Goal: Information Seeking & Learning: Learn about a topic

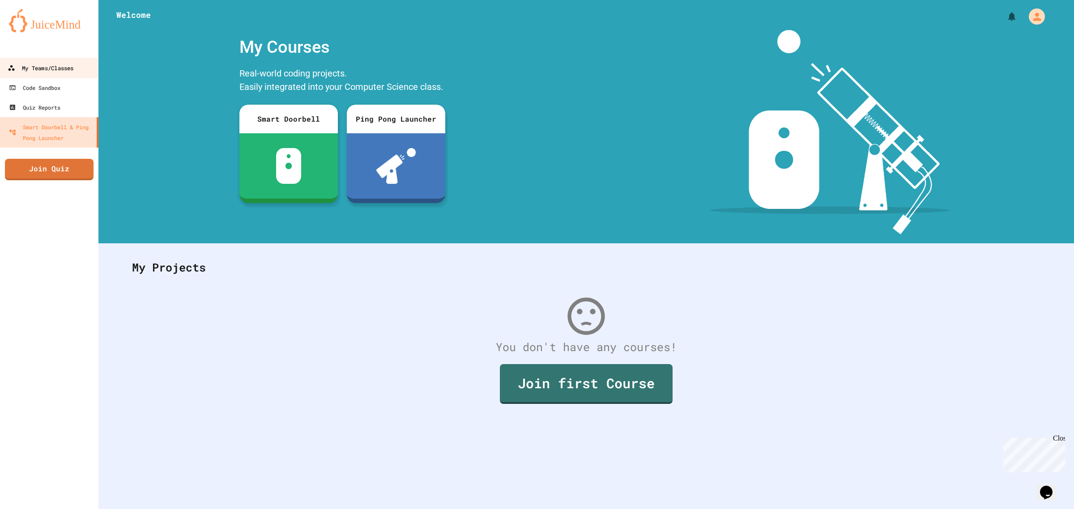
click at [43, 65] on div "My Teams/Classes" at bounding box center [41, 68] width 66 height 11
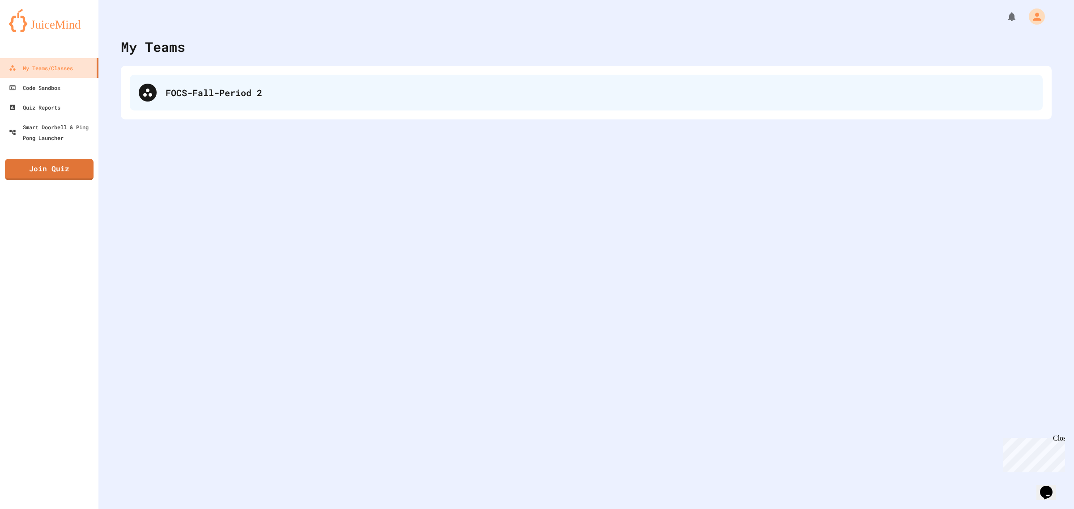
click at [172, 95] on div "FOCS-Fall-Period 2" at bounding box center [600, 92] width 868 height 13
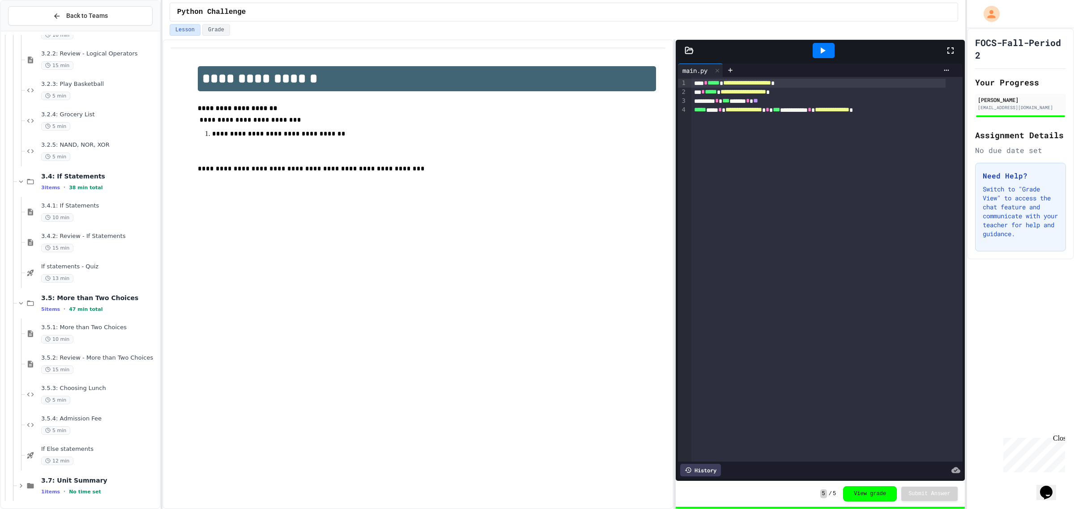
scroll to position [788, 0]
click at [102, 445] on span "If Else statements" at bounding box center [99, 449] width 117 height 8
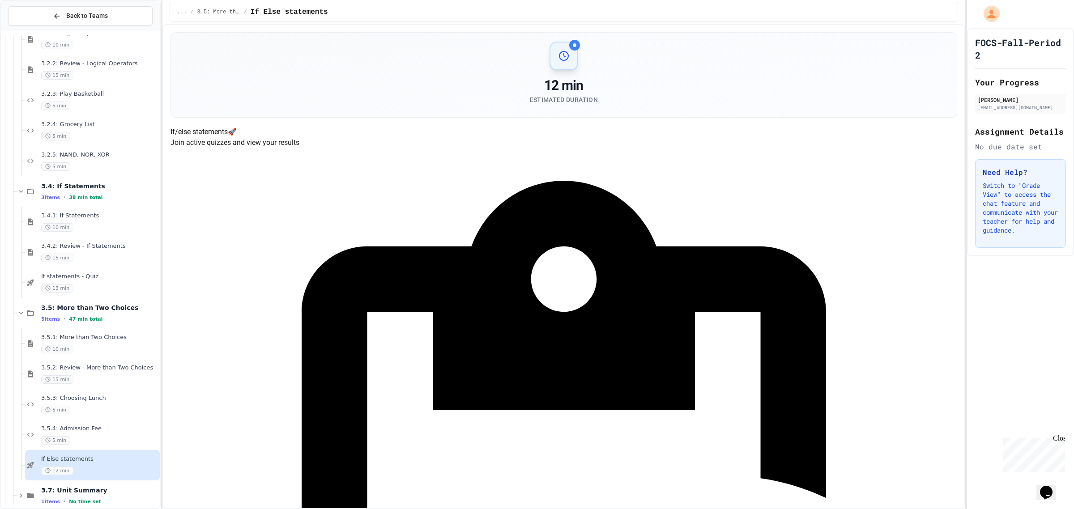
drag, startPoint x: 696, startPoint y: 202, endPoint x: 706, endPoint y: 184, distance: 20.8
click at [69, 435] on div "3.5.4: Admission Fee 5 min" at bounding box center [99, 435] width 117 height 20
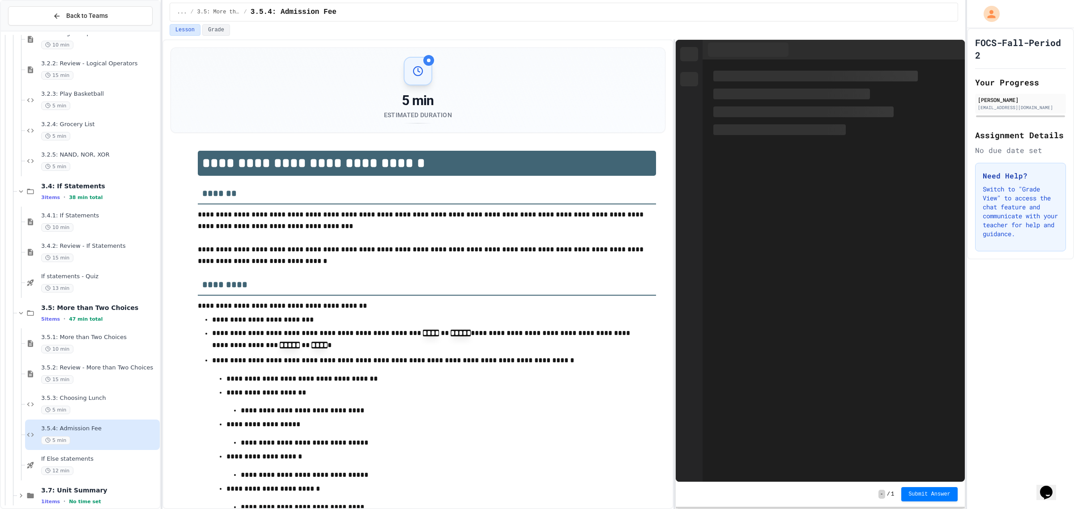
click at [90, 412] on div "5 min" at bounding box center [99, 410] width 117 height 9
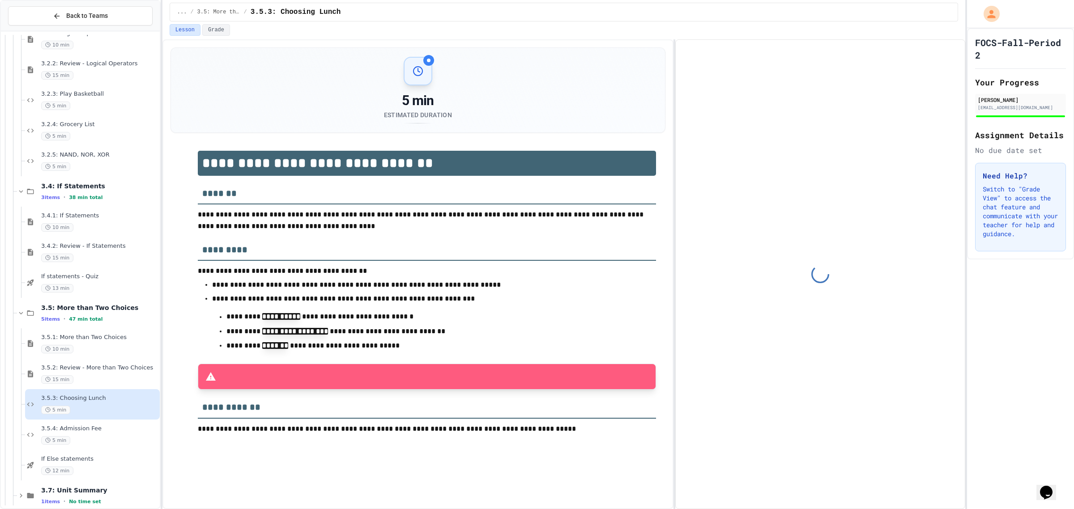
click at [101, 377] on div "15 min" at bounding box center [99, 380] width 117 height 9
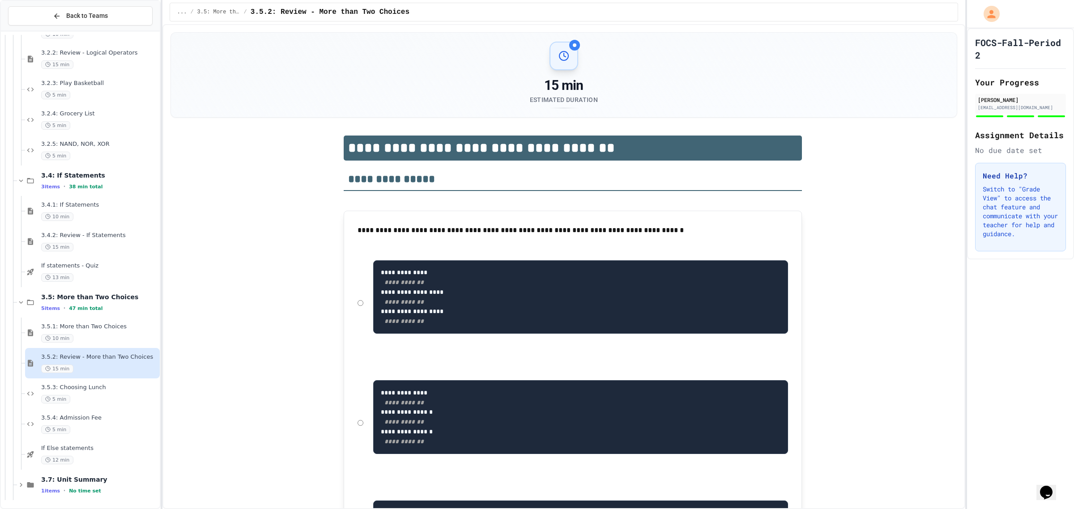
click at [109, 456] on div "12 min" at bounding box center [99, 460] width 117 height 9
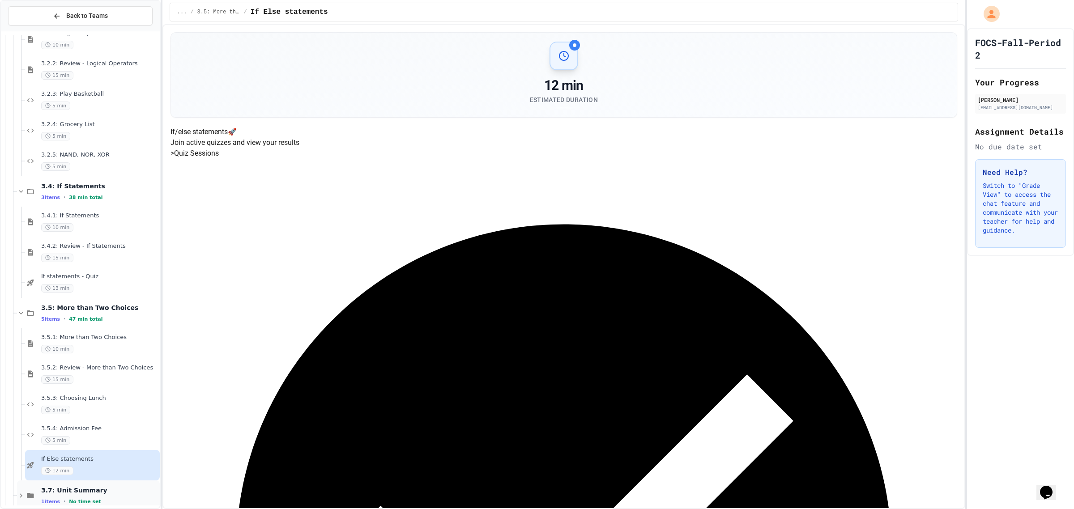
click at [106, 487] on div "3.7: Unit Summary 1 items • No time set" at bounding box center [88, 496] width 143 height 30
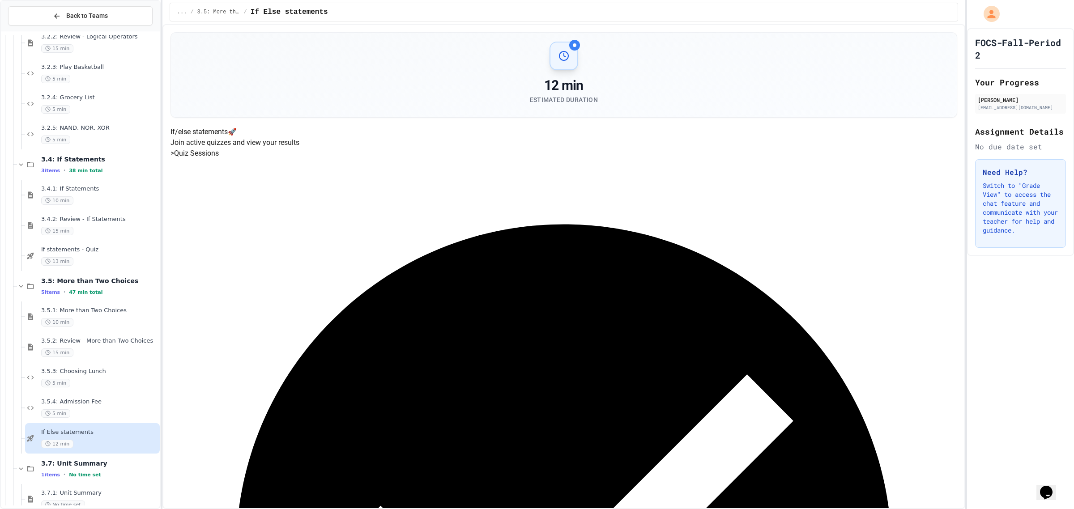
scroll to position [818, 0]
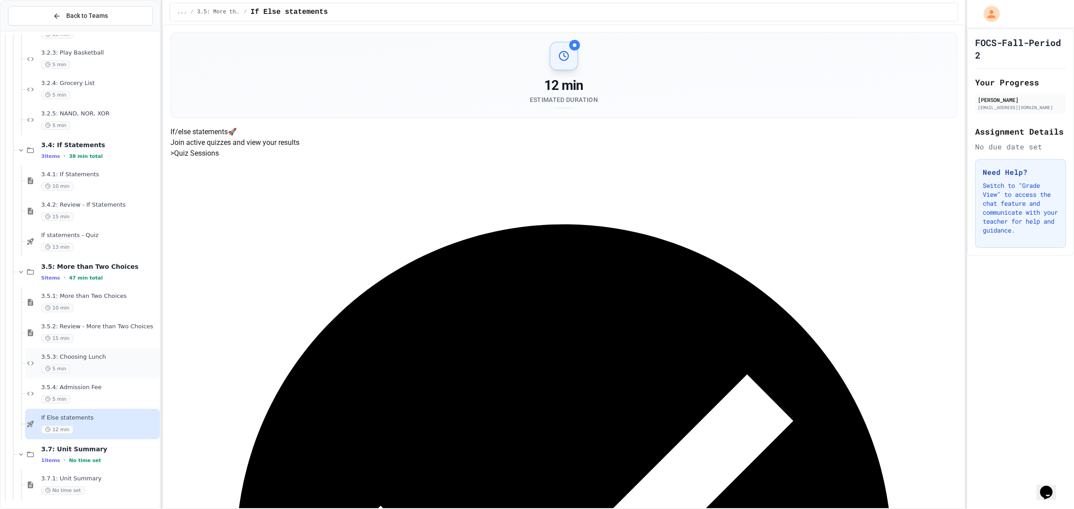
click at [113, 359] on span "3.5.3: Choosing Lunch" at bounding box center [99, 358] width 117 height 8
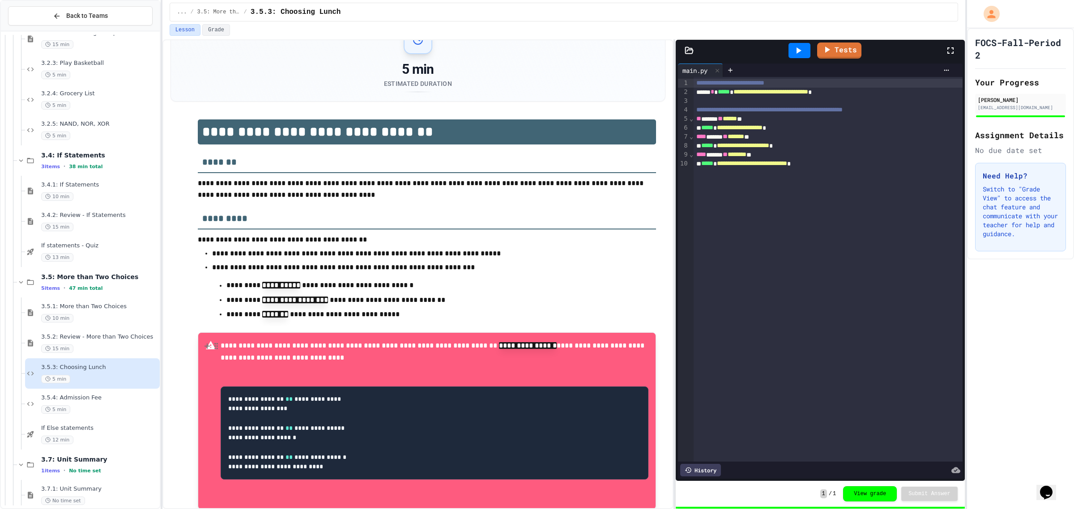
scroll to position [56, 0]
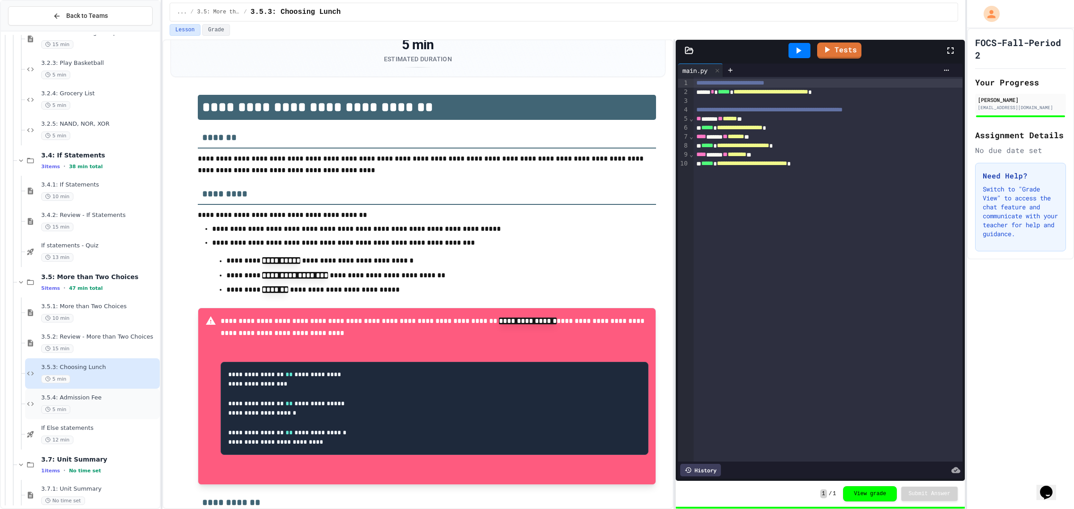
click at [100, 401] on span "3.5.4: Admission Fee" at bounding box center [99, 398] width 117 height 8
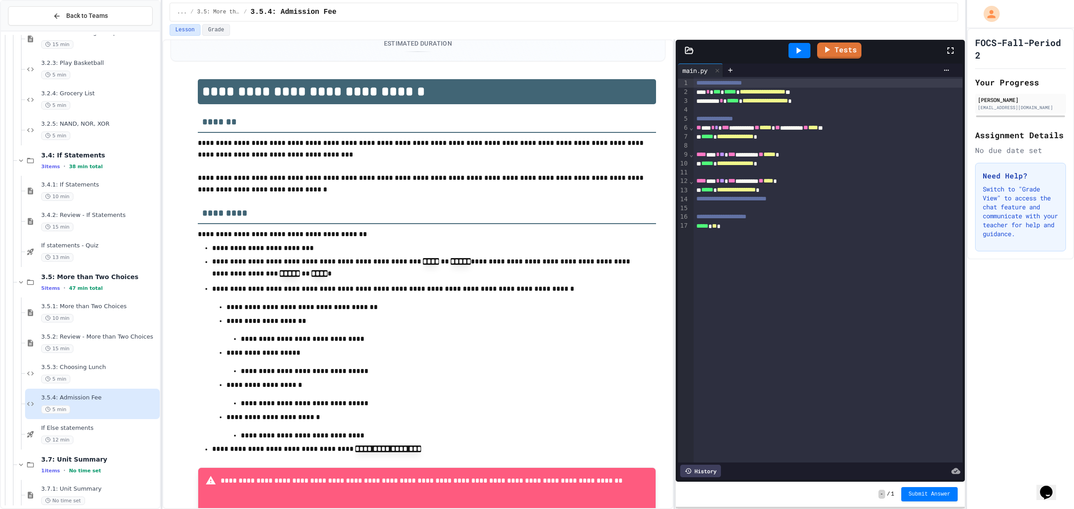
scroll to position [213, 0]
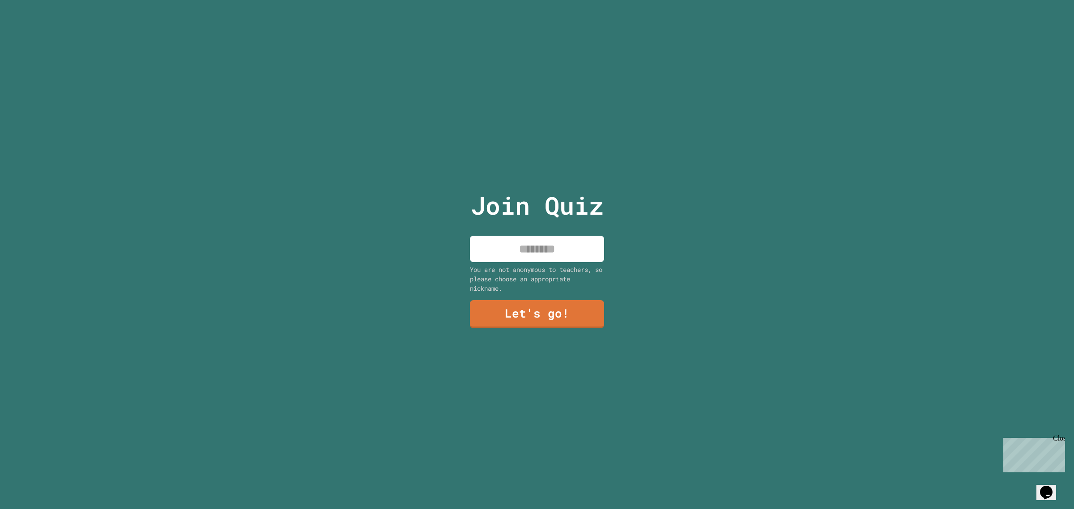
click at [522, 236] on input at bounding box center [537, 249] width 134 height 26
type input "******"
click at [560, 321] on link "Let's go!" at bounding box center [537, 314] width 137 height 30
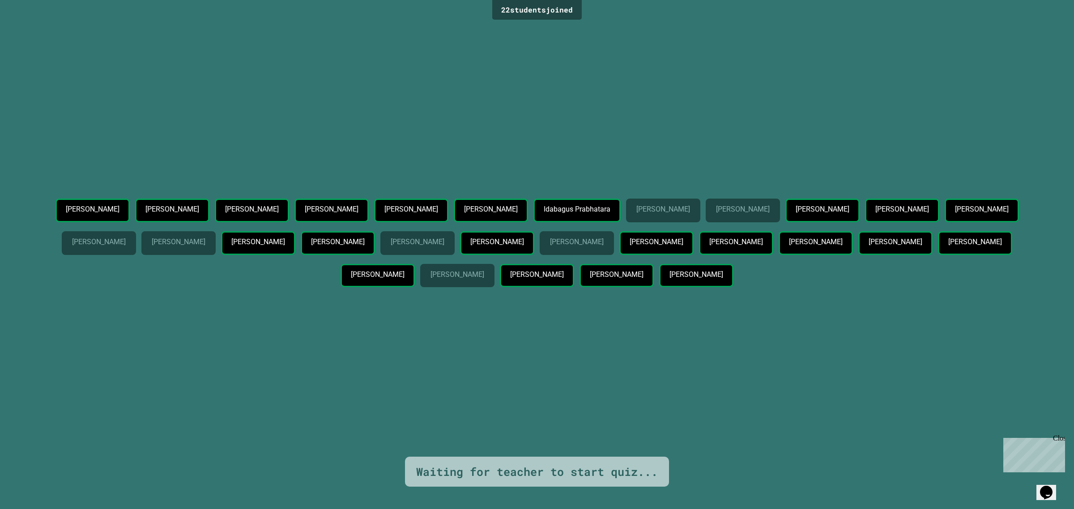
click at [1058, 436] on div "Close" at bounding box center [1058, 440] width 11 height 11
drag, startPoint x: 757, startPoint y: 260, endPoint x: 910, endPoint y: 269, distance: 152.9
click at [909, 269] on div "[PERSON_NAME] [PERSON_NAME] [PERSON_NAME] [PERSON_NAME] [PERSON_NAME] [PERSON_N…" at bounding box center [536, 245] width 1029 height 92
drag, startPoint x: 916, startPoint y: 272, endPoint x: 904, endPoint y: 290, distance: 21.7
click at [415, 273] on div "[PERSON_NAME]" at bounding box center [378, 277] width 74 height 27
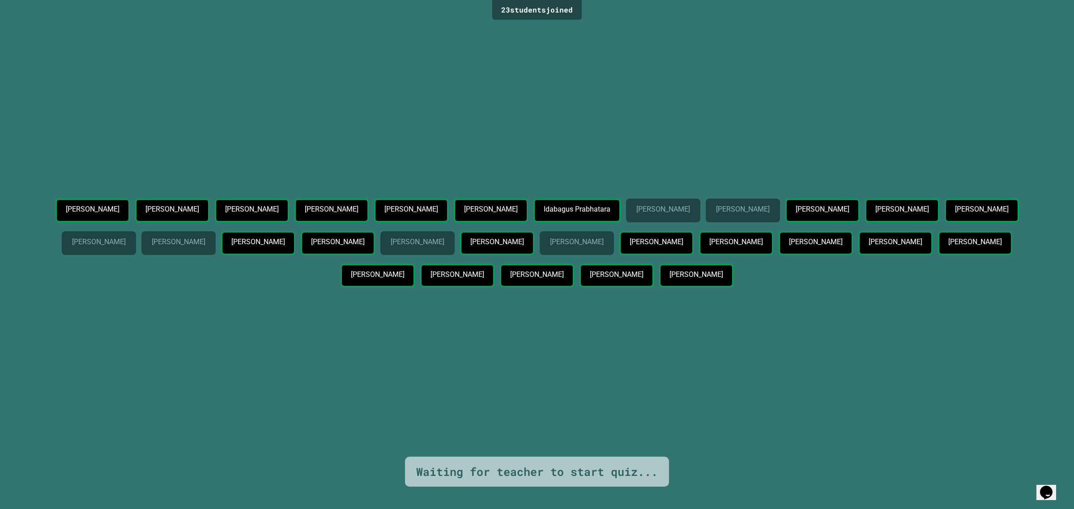
click at [789, 246] on p "[PERSON_NAME]" at bounding box center [815, 242] width 53 height 8
drag, startPoint x: 453, startPoint y: 261, endPoint x: 887, endPoint y: 333, distance: 439.8
click at [894, 336] on div "[PERSON_NAME] [PERSON_NAME] [PERSON_NAME] [PERSON_NAME] [PERSON_NAME] [PERSON_N…" at bounding box center [536, 239] width 1029 height 435
drag, startPoint x: 237, startPoint y: 295, endPoint x: 225, endPoint y: 288, distance: 13.8
click at [225, 288] on div "[PERSON_NAME] [PERSON_NAME] [PERSON_NAME] [PERSON_NAME] [PERSON_NAME] [PERSON_N…" at bounding box center [536, 245] width 1029 height 92
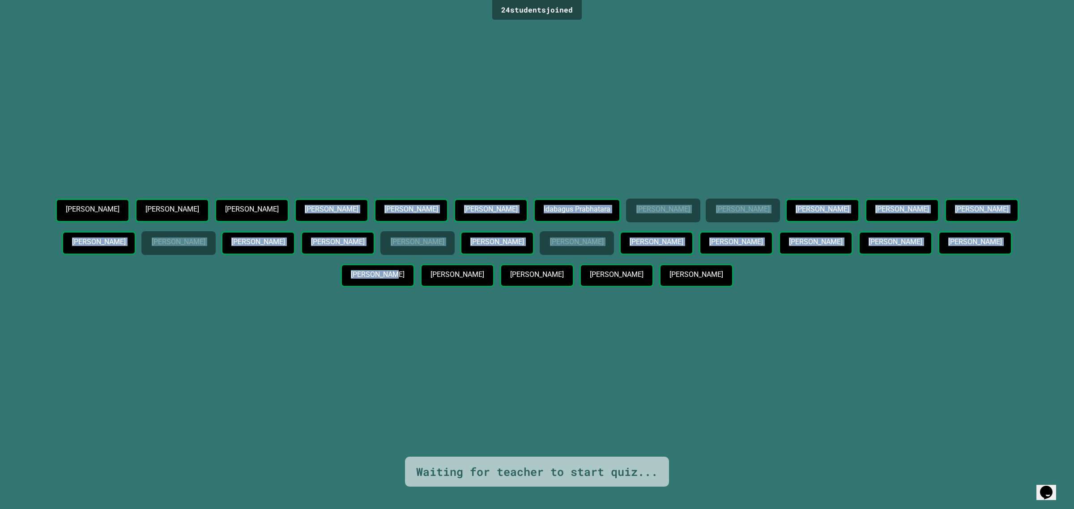
drag, startPoint x: 864, startPoint y: 343, endPoint x: 356, endPoint y: 180, distance: 533.5
click at [353, 185] on div "[PERSON_NAME] [PERSON_NAME] [PERSON_NAME] [PERSON_NAME] [PERSON_NAME] [PERSON_N…" at bounding box center [536, 239] width 1029 height 435
click at [596, 137] on div "[PERSON_NAME] [PERSON_NAME] [PERSON_NAME] [PERSON_NAME] [PERSON_NAME] [PERSON_N…" at bounding box center [536, 239] width 1029 height 435
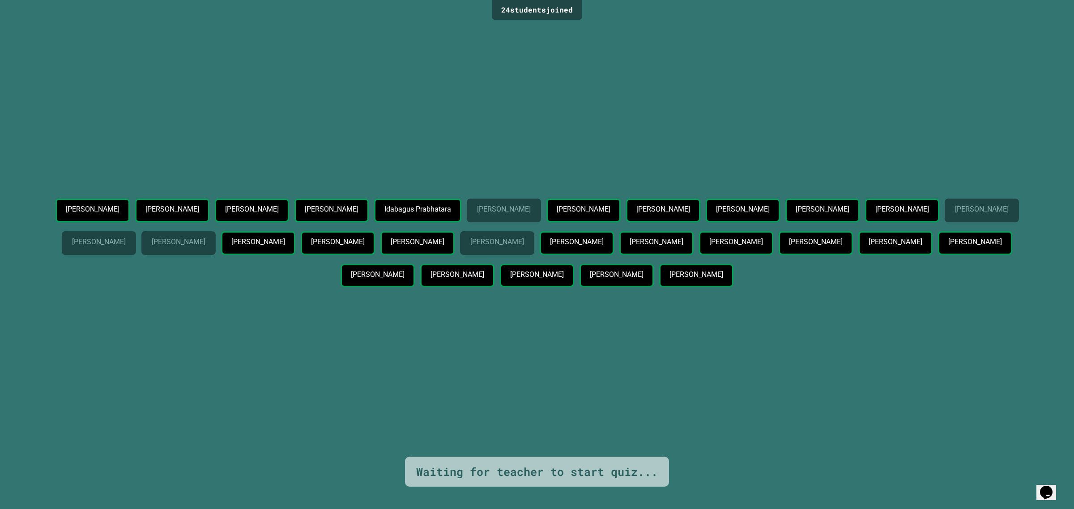
drag, startPoint x: 596, startPoint y: 137, endPoint x: 730, endPoint y: 365, distance: 264.5
click at [730, 365] on div "[PERSON_NAME] [PERSON_NAME] [PERSON_NAME] [PERSON_NAME] [PERSON_NAME] [PERSON_N…" at bounding box center [536, 239] width 1029 height 435
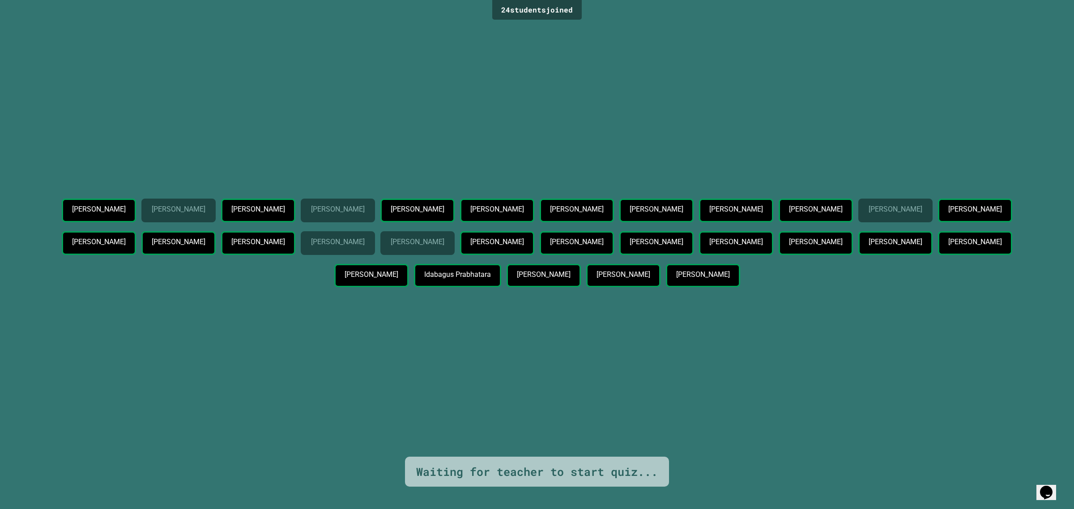
drag, startPoint x: 802, startPoint y: 312, endPoint x: 769, endPoint y: 300, distance: 35.0
click at [801, 291] on div "[PERSON_NAME] [PERSON_NAME] [PERSON_NAME] [PERSON_NAME] [PERSON_NAME] [PERSON_N…" at bounding box center [536, 245] width 1029 height 92
click at [273, 319] on div "[PERSON_NAME] [PERSON_NAME] [PERSON_NAME] [PERSON_NAME] [PERSON_NAME] [PERSON_N…" at bounding box center [536, 239] width 1029 height 435
click at [751, 131] on div "[PERSON_NAME] [PERSON_NAME] [PERSON_NAME] [PERSON_NAME] [PERSON_NAME] [PERSON_N…" at bounding box center [536, 239] width 1029 height 435
click at [859, 222] on div "[PERSON_NAME]" at bounding box center [896, 211] width 74 height 24
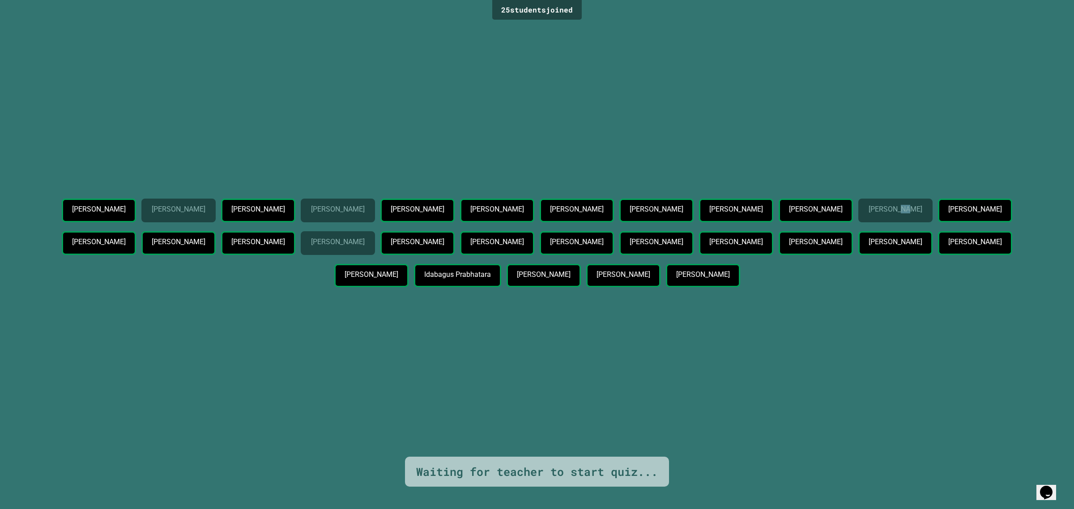
drag, startPoint x: 356, startPoint y: 227, endPoint x: 346, endPoint y: 222, distance: 11.2
click at [859, 222] on div "[PERSON_NAME]" at bounding box center [896, 211] width 74 height 24
click at [869, 214] on p "[PERSON_NAME]" at bounding box center [895, 209] width 53 height 8
drag, startPoint x: 346, startPoint y: 222, endPoint x: 343, endPoint y: 234, distance: 11.9
click at [859, 222] on div "[PERSON_NAME]" at bounding box center [896, 211] width 74 height 24
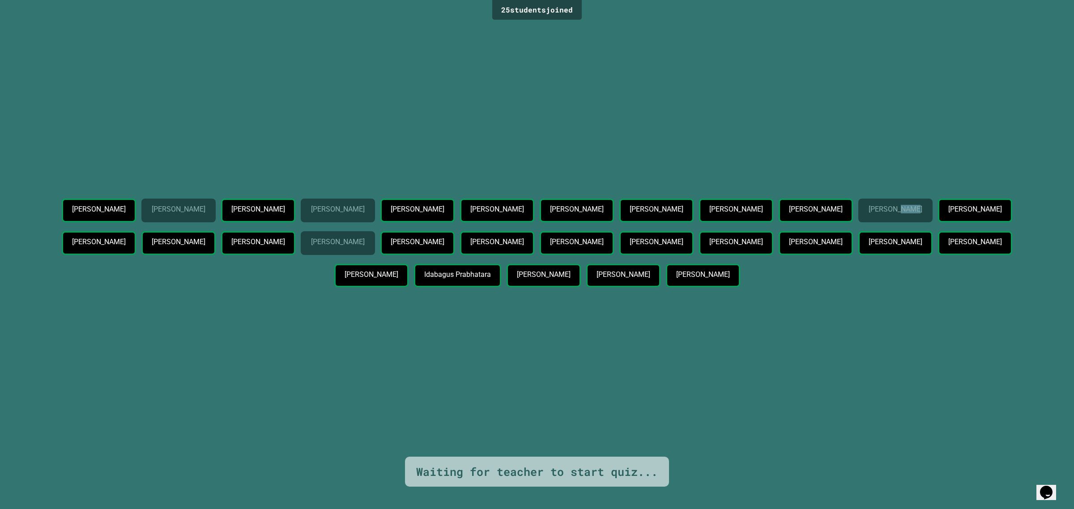
drag, startPoint x: 346, startPoint y: 222, endPoint x: 367, endPoint y: 230, distance: 22.4
click at [859, 222] on div "[PERSON_NAME]" at bounding box center [896, 211] width 74 height 24
drag, startPoint x: 284, startPoint y: 278, endPoint x: 268, endPoint y: 291, distance: 21.6
click at [270, 291] on div "[PERSON_NAME] [PERSON_NAME] [PERSON_NAME] [PERSON_NAME] [PERSON_NAME] [PERSON_N…" at bounding box center [536, 245] width 1029 height 92
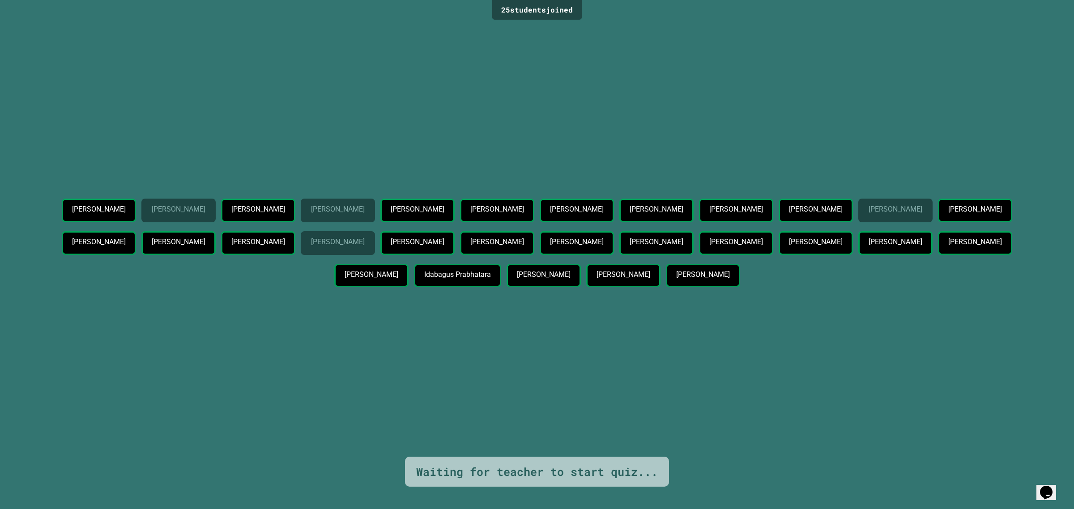
click at [267, 291] on div "[PERSON_NAME] [PERSON_NAME] [PERSON_NAME] [PERSON_NAME] [PERSON_NAME] [PERSON_N…" at bounding box center [536, 245] width 1029 height 92
drag, startPoint x: 594, startPoint y: 63, endPoint x: 558, endPoint y: 67, distance: 36.1
click at [558, 67] on div "[PERSON_NAME] [PERSON_NAME] [PERSON_NAME] [PERSON_NAME] [PERSON_NAME] [PERSON_N…" at bounding box center [536, 239] width 1029 height 435
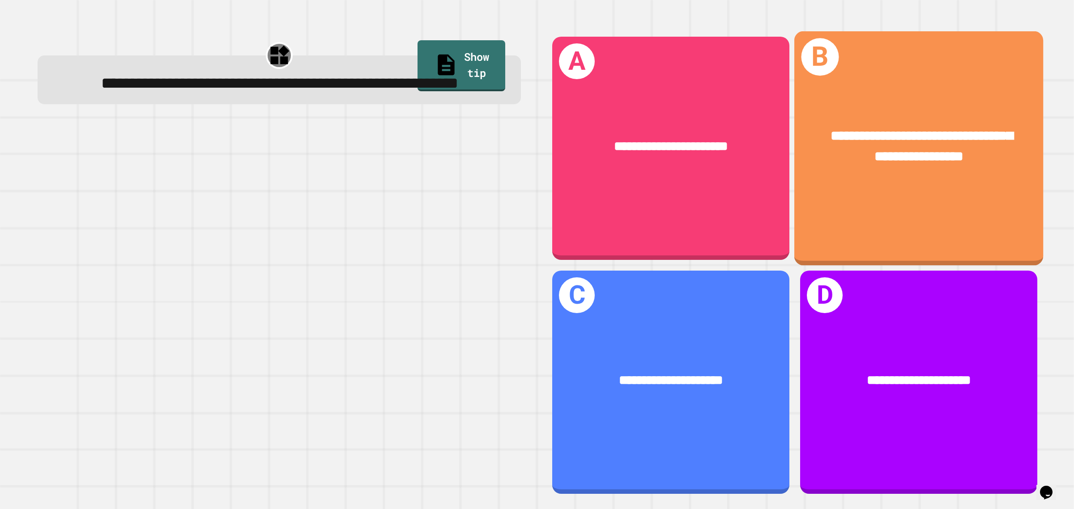
click at [869, 211] on div "**********" at bounding box center [918, 148] width 249 height 235
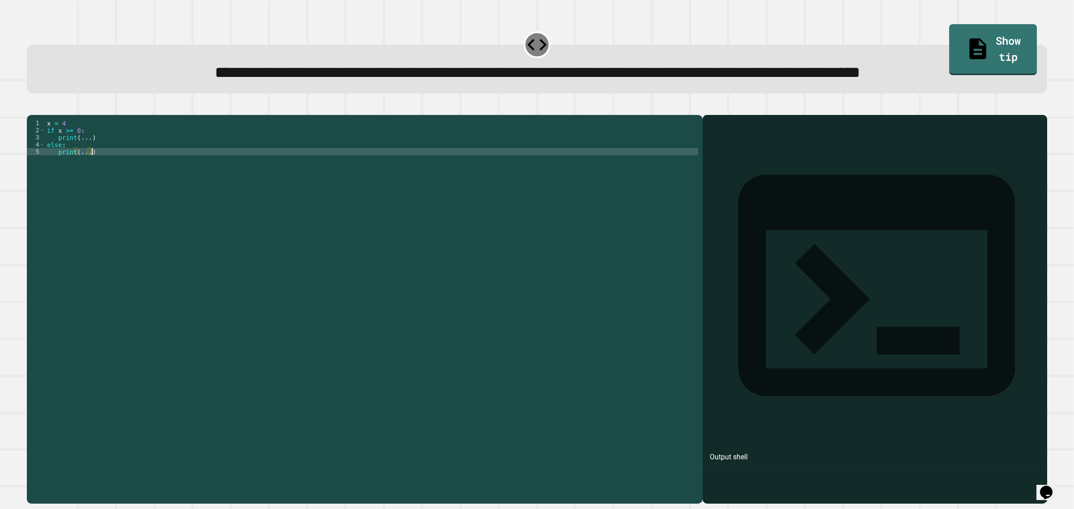
click at [670, 197] on div "x = 4 if x >= 0 : print ( ... ) else : print ( ... )" at bounding box center [371, 284] width 653 height 329
click at [31, 108] on button "button" at bounding box center [31, 108] width 0 height 0
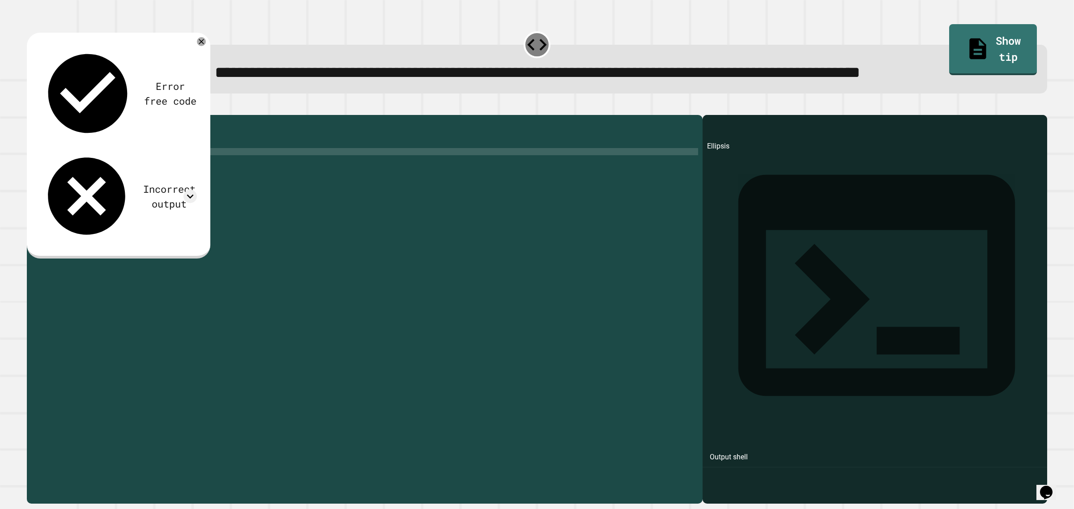
click at [283, 115] on div at bounding box center [537, 109] width 1021 height 11
click at [200, 47] on icon at bounding box center [201, 41] width 11 height 11
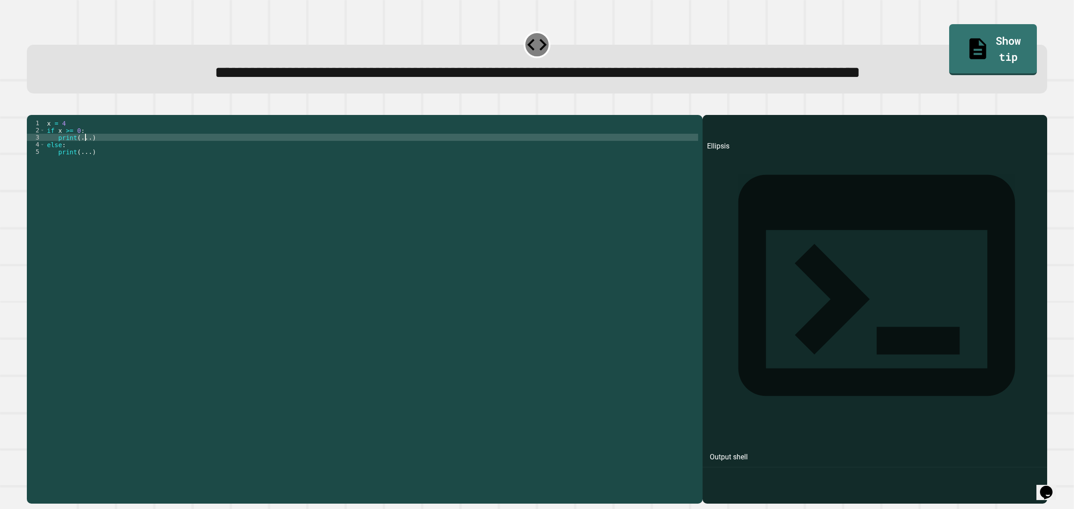
click at [83, 175] on div "x = 4 if x >= 0 : print ( ... ) else : print ( ... )" at bounding box center [371, 284] width 653 height 329
click at [79, 175] on div "x = 4 if x >= 0 : print ( ... ) else : print ( ... )" at bounding box center [371, 277] width 653 height 315
click at [88, 176] on div "x = 4 if x >= 0 : print ( ... ) else : print ( ... )" at bounding box center [371, 284] width 653 height 329
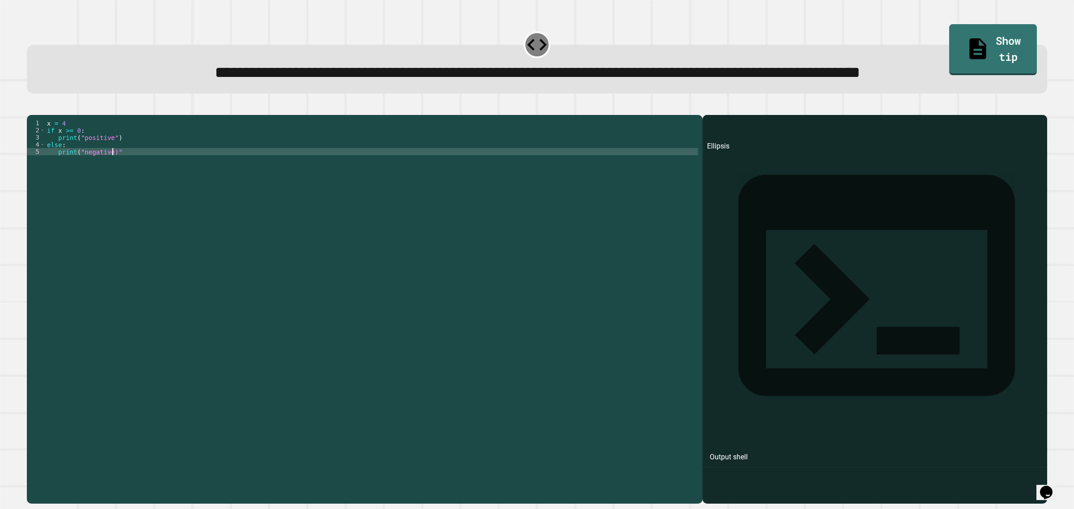
scroll to position [0, 4]
click at [31, 108] on icon "button" at bounding box center [31, 108] width 0 height 0
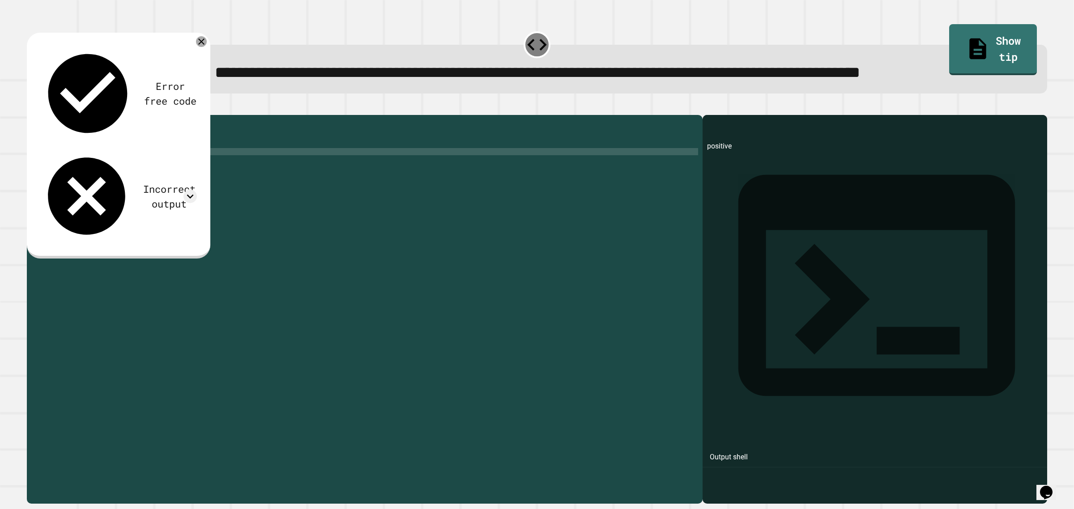
click at [201, 47] on icon at bounding box center [201, 41] width 11 height 11
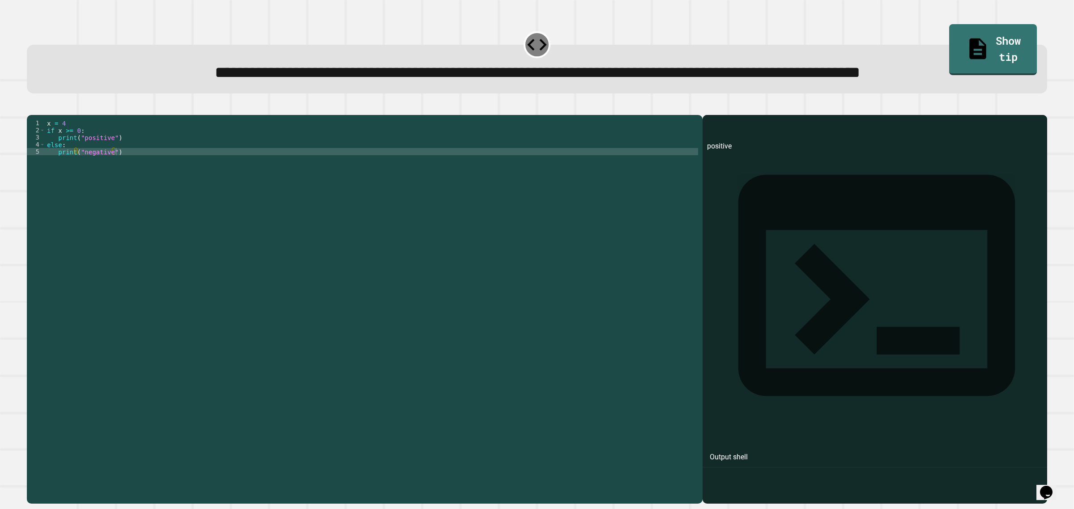
click at [227, 85] on div "**********" at bounding box center [537, 72] width 989 height 24
click at [79, 191] on div "x = 4 if x >= 0 : print ( "positive" ) else : print ( "negative" )" at bounding box center [371, 284] width 653 height 329
click at [81, 192] on div "x = 4 if x >= 0 : print ( "positive" ) else : print ( "negative" )" at bounding box center [371, 284] width 653 height 329
click at [67, 187] on div "x = 4 if x >= 0 : print ( "positive" ) else : print ( "negative" )" at bounding box center [371, 284] width 653 height 329
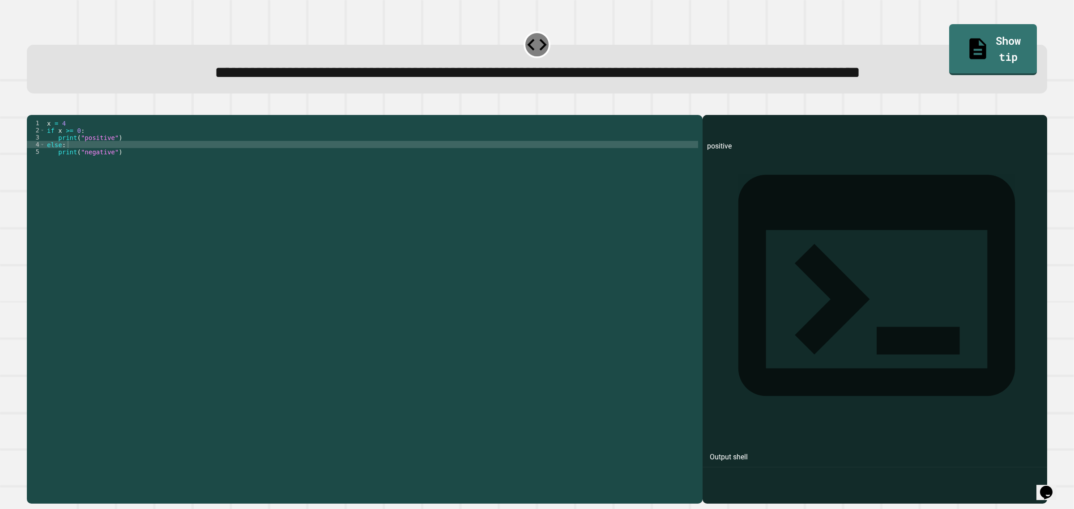
click at [31, 108] on button "button" at bounding box center [31, 108] width 0 height 0
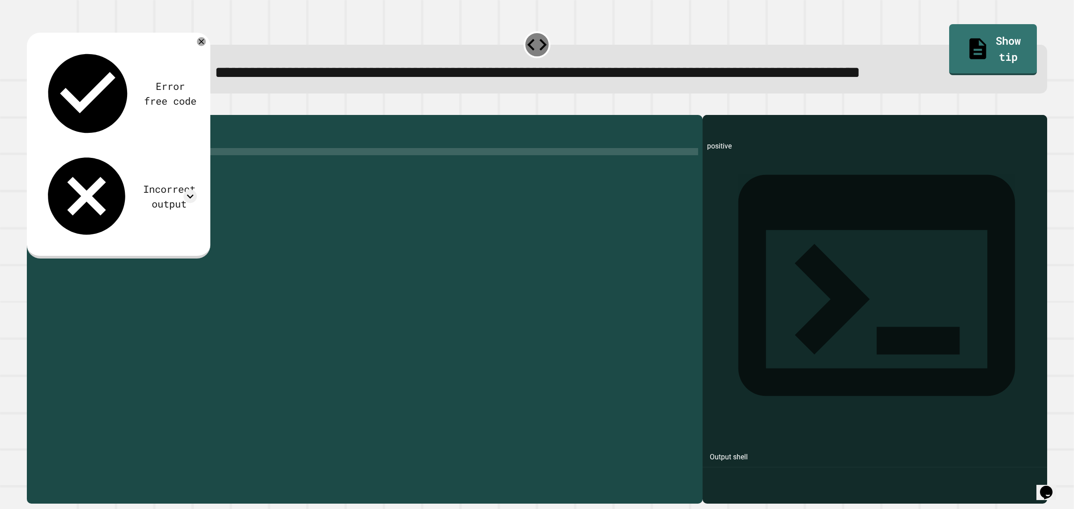
click at [107, 195] on div "x = 4 if x >= 0 : print ( "positive" ) else : print ( "negative" )" at bounding box center [371, 284] width 653 height 329
click at [78, 191] on div "x = 4 if x >= 0 : print ( "positive" ) else : print ( "negative" )" at bounding box center [371, 284] width 653 height 329
click at [83, 192] on div "x = 4 if x >= 0 : print ( "positive" ) else : print ( "negative" )" at bounding box center [371, 284] width 653 height 329
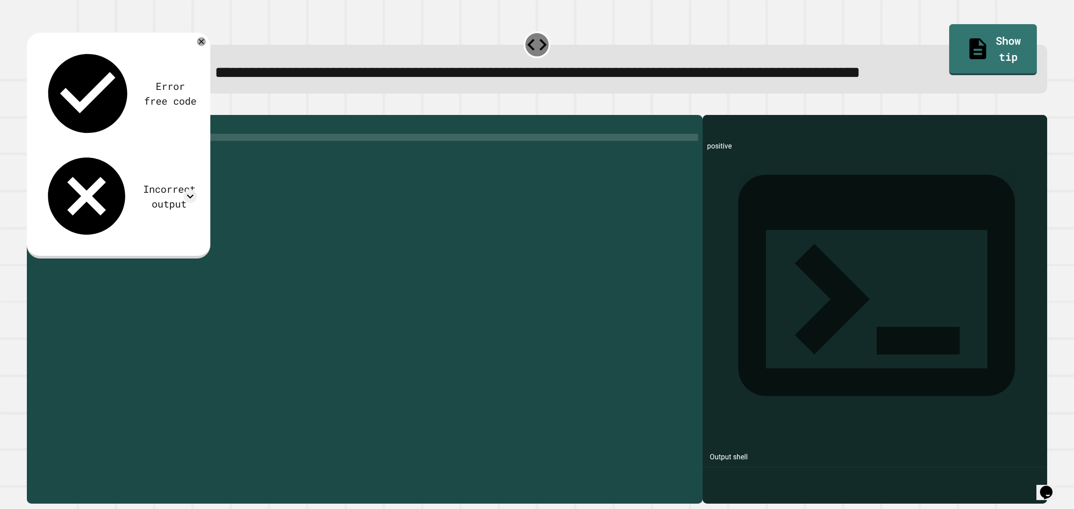
scroll to position [0, 3]
type textarea "**********"
click at [31, 108] on icon "button" at bounding box center [31, 108] width 0 height 0
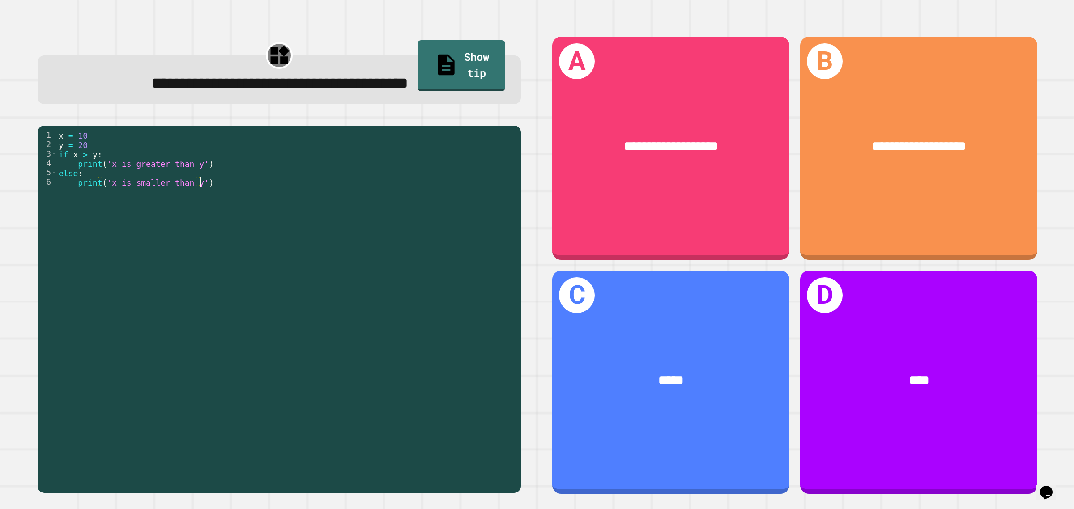
click at [80, 190] on div "x = 10 y = 20 if x > y : print ( 'x is greater than y' ) else : print ( 'x is s…" at bounding box center [287, 304] width 460 height 348
click at [86, 149] on div "x = 10 y = 20 if x > y : print ( 'x is greater than y' ) else : print ( 'x is s…" at bounding box center [287, 304] width 460 height 348
click at [100, 170] on div "x = 10 y = 20 if x > y : print ( 'x is greater than y' ) else : print ( 'x is s…" at bounding box center [287, 304] width 460 height 348
click at [97, 186] on div "x = 10 y = 20 if x > y : print ( 'x is greater than y' ) else : print ( 'x is s…" at bounding box center [287, 304] width 460 height 348
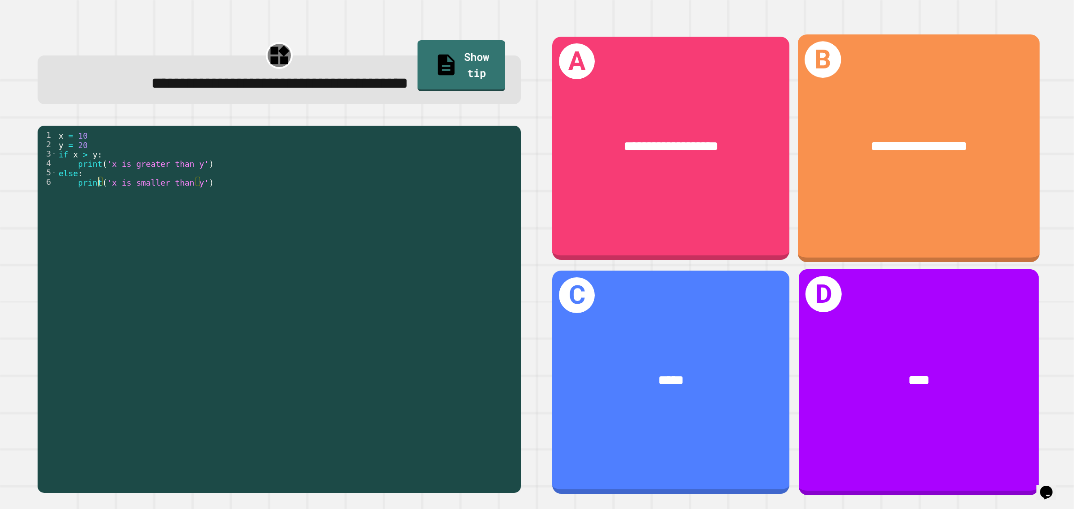
click at [831, 240] on div "**********" at bounding box center [919, 148] width 242 height 228
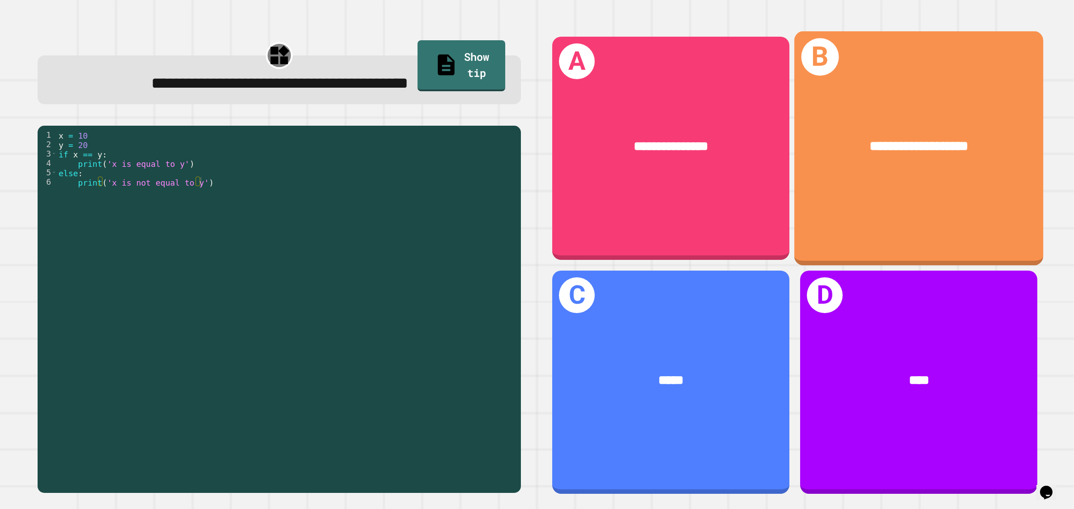
click at [817, 229] on div "**********" at bounding box center [918, 148] width 249 height 235
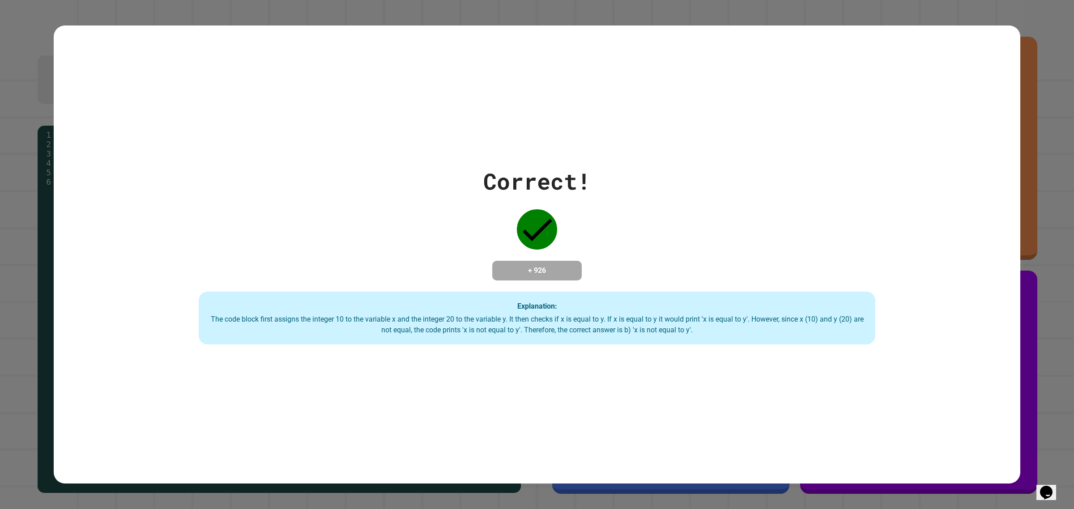
drag, startPoint x: 1042, startPoint y: 27, endPoint x: 1033, endPoint y: 158, distance: 131.0
click at [1035, 131] on div "Correct! + 926 Explanation: The code block first assigns the integer 10 to the …" at bounding box center [537, 254] width 1074 height 509
drag, startPoint x: 1048, startPoint y: 444, endPoint x: 1042, endPoint y: 468, distance: 24.1
click at [1042, 468] on div "Correct! + 926 Explanation: The code block first assigns the integer 10 to the …" at bounding box center [537, 254] width 1074 height 509
drag, startPoint x: 578, startPoint y: 238, endPoint x: 566, endPoint y: 247, distance: 15.3
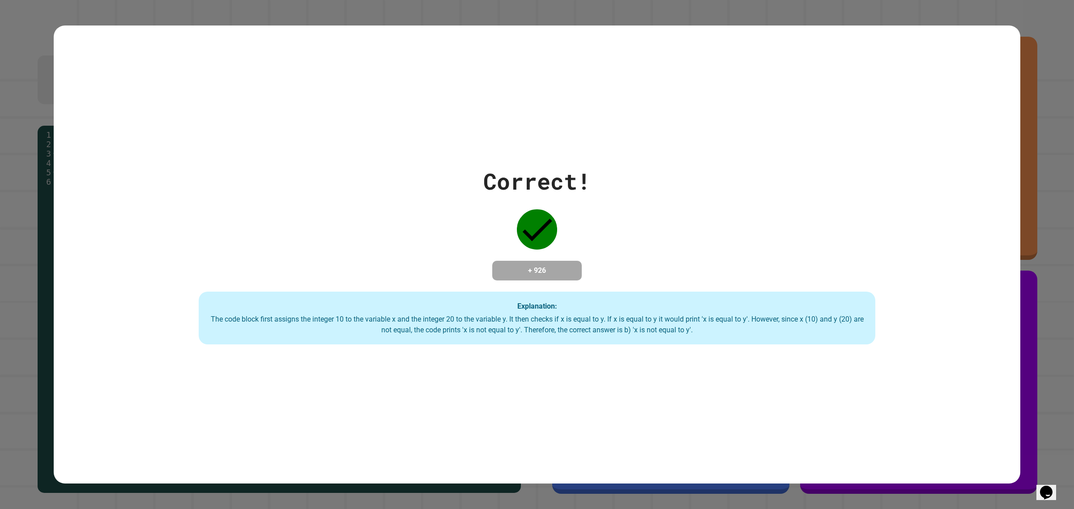
drag, startPoint x: 566, startPoint y: 247, endPoint x: 533, endPoint y: 258, distance: 35.4
click at [533, 265] on h4 "+ 926" at bounding box center [537, 270] width 72 height 11
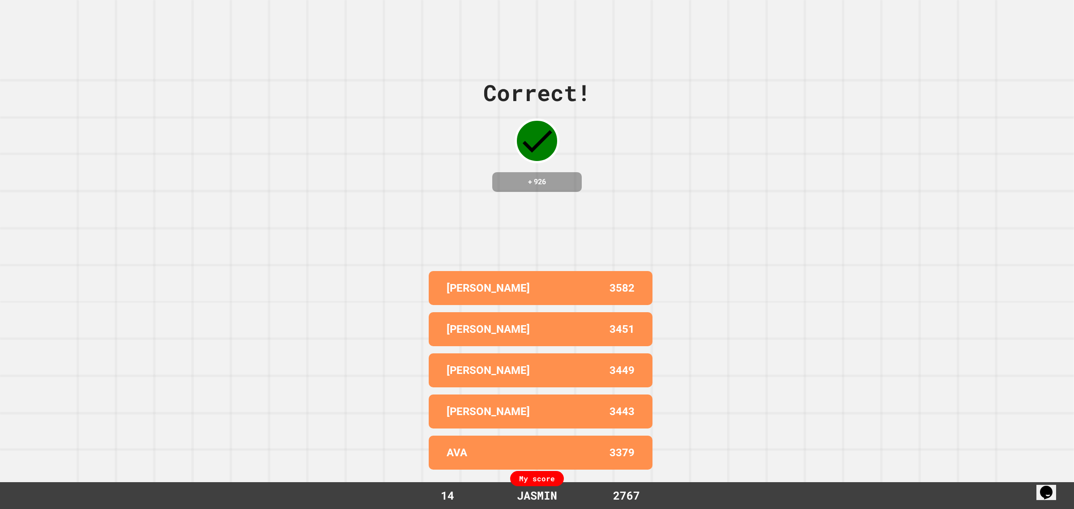
drag, startPoint x: 658, startPoint y: 282, endPoint x: 691, endPoint y: 260, distance: 39.6
drag, startPoint x: 691, startPoint y: 260, endPoint x: 698, endPoint y: 213, distance: 47.6
click at [698, 213] on div "Correct! + 926 [PERSON_NAME] 3582 [PERSON_NAME] 3451 [PERSON_NAME] 3449 [PERSON…" at bounding box center [537, 254] width 1074 height 509
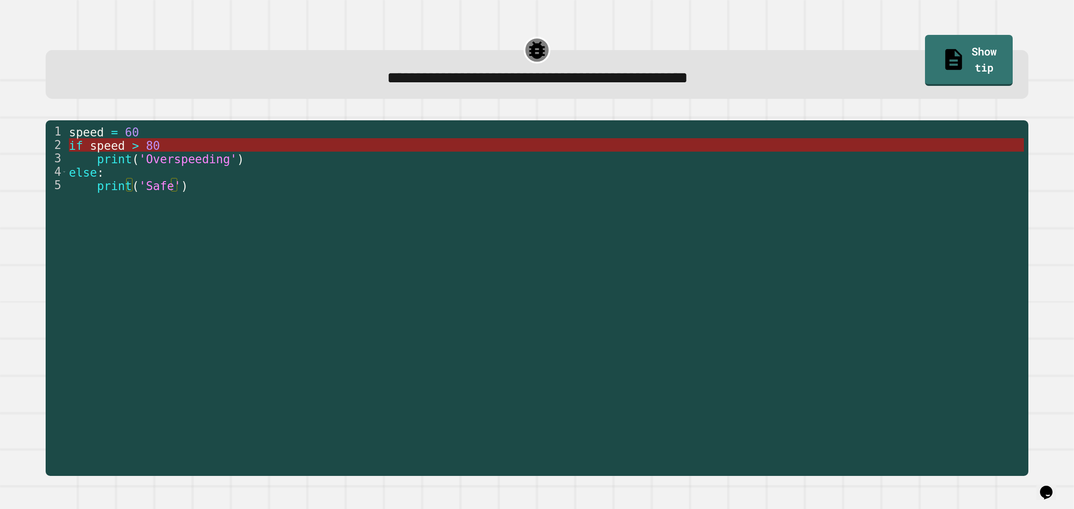
click at [132, 149] on span ">" at bounding box center [135, 145] width 7 height 13
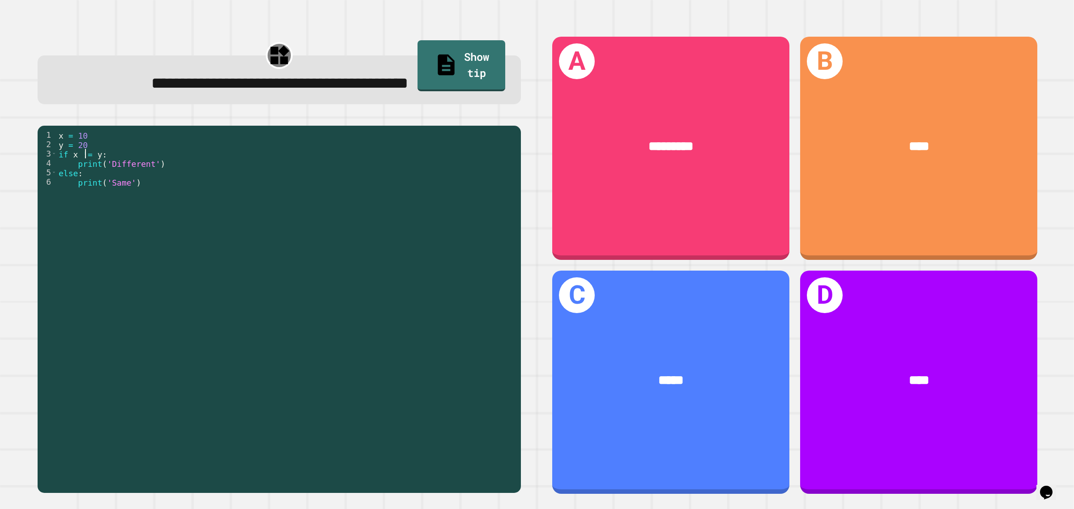
click at [84, 155] on div "x = 10 y = 20 if x != y : print ( 'Different' ) else : print ( 'Same' )" at bounding box center [287, 304] width 460 height 348
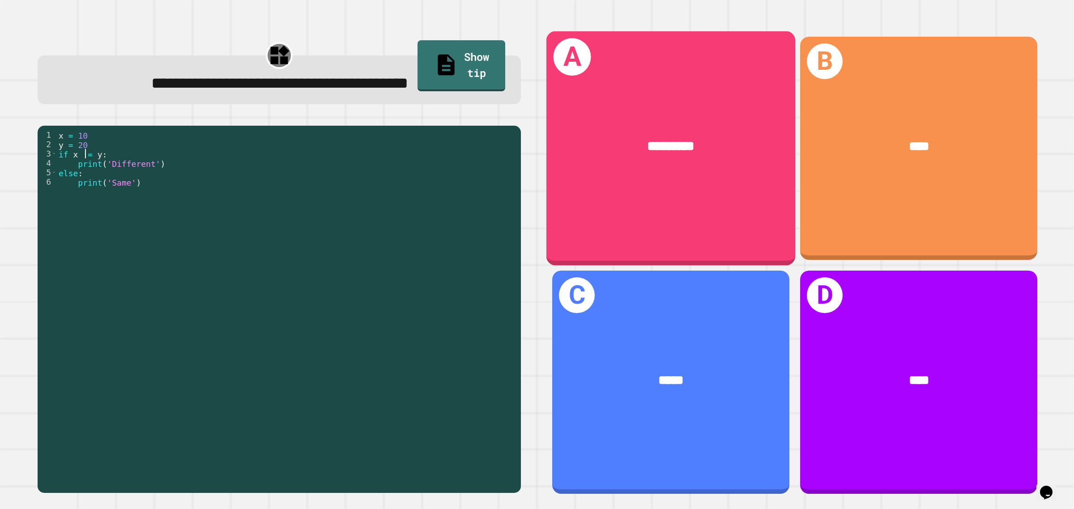
click at [668, 200] on div "A *********" at bounding box center [671, 148] width 249 height 235
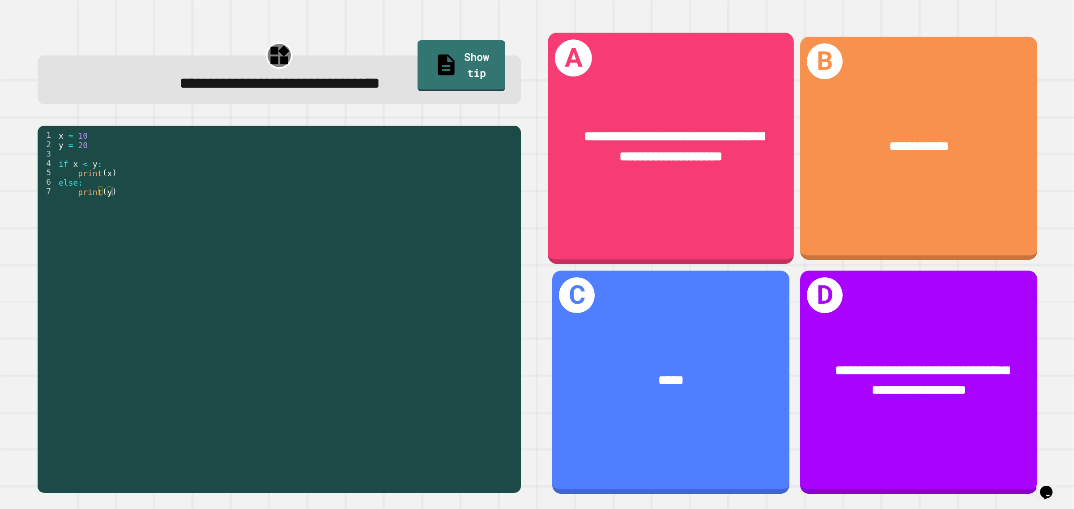
click at [688, 178] on div "**********" at bounding box center [671, 146] width 246 height 94
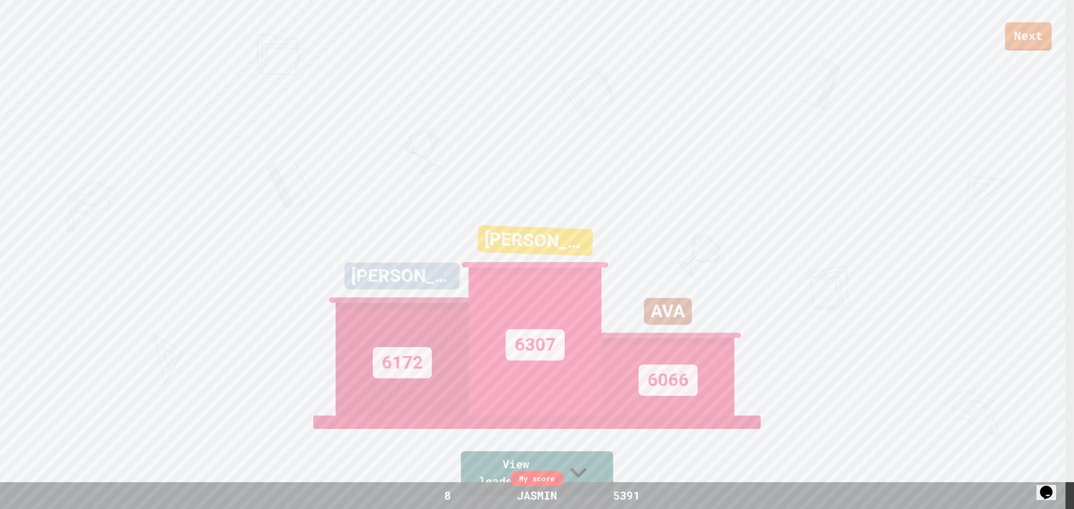
drag, startPoint x: 859, startPoint y: 268, endPoint x: 841, endPoint y: 258, distance: 20.4
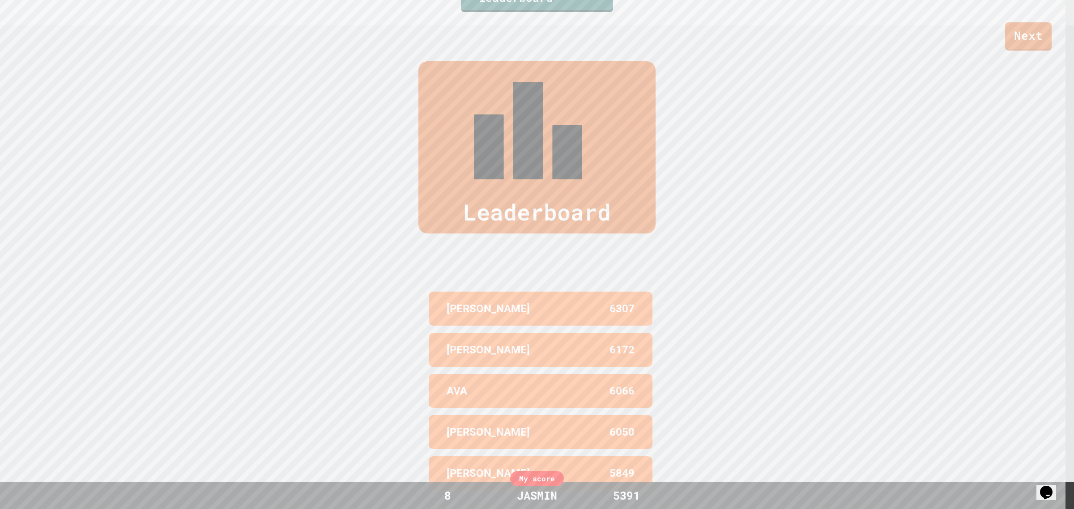
scroll to position [504, 0]
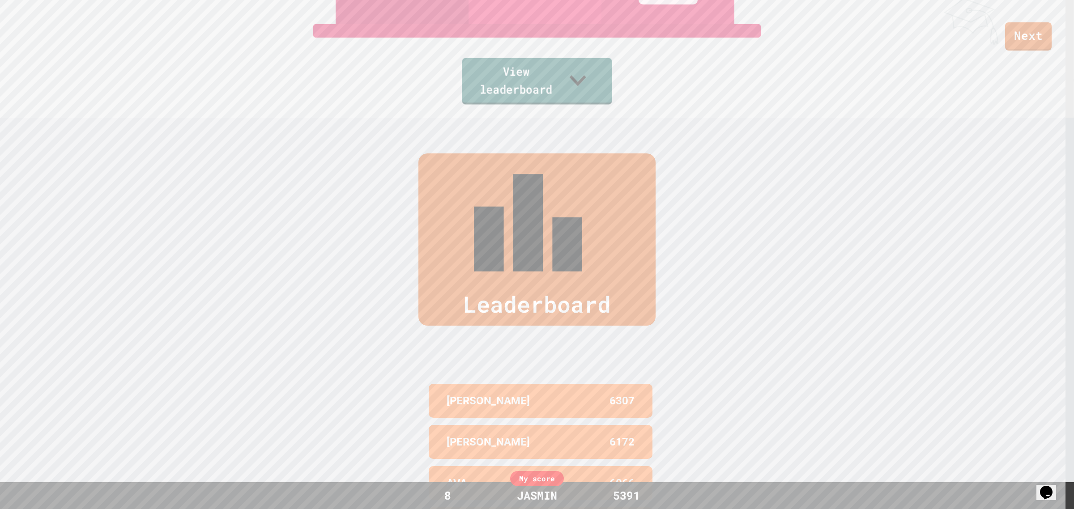
click at [532, 84] on link "View leaderboard" at bounding box center [537, 81] width 150 height 47
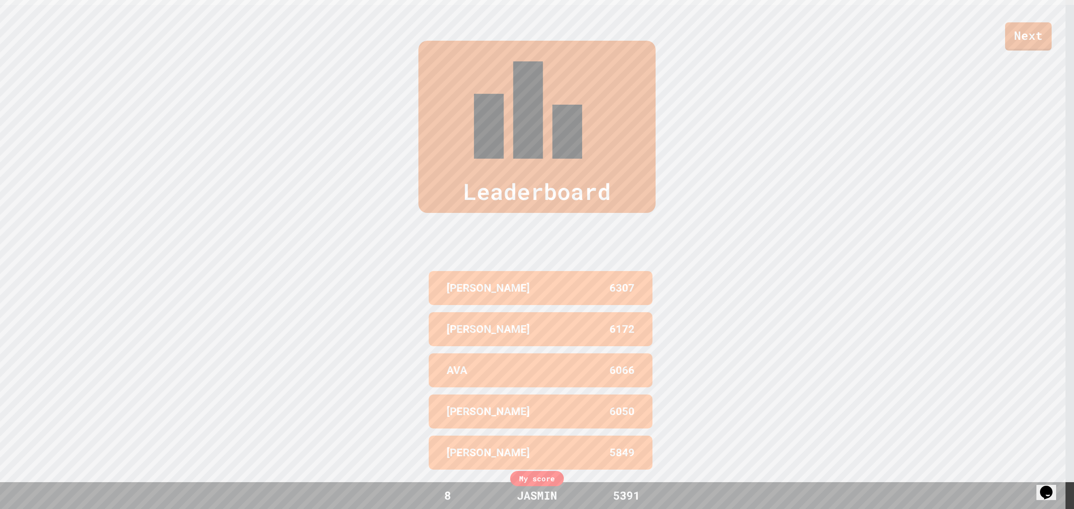
scroll to position [506, 0]
